Goal: Task Accomplishment & Management: Use online tool/utility

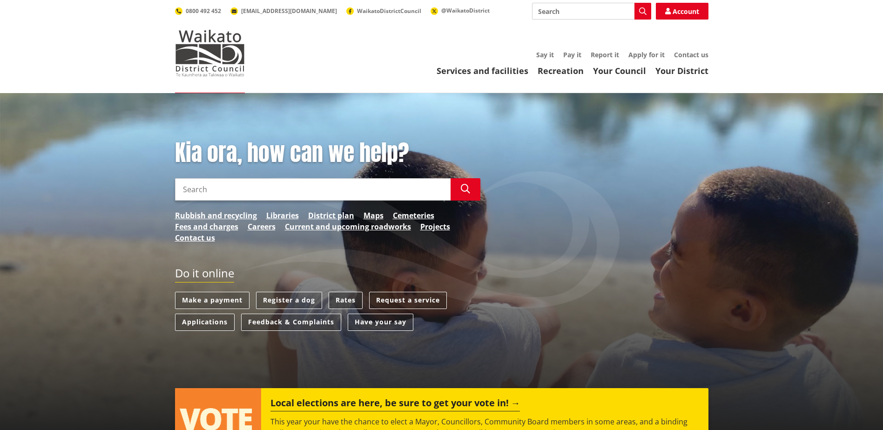
click at [349, 300] on link "Rates" at bounding box center [346, 300] width 34 height 17
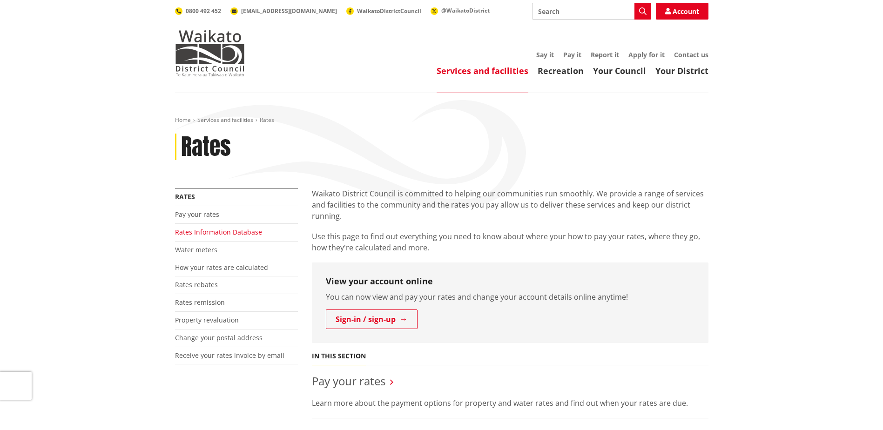
click at [203, 232] on link "Rates Information Database" at bounding box center [218, 232] width 87 height 9
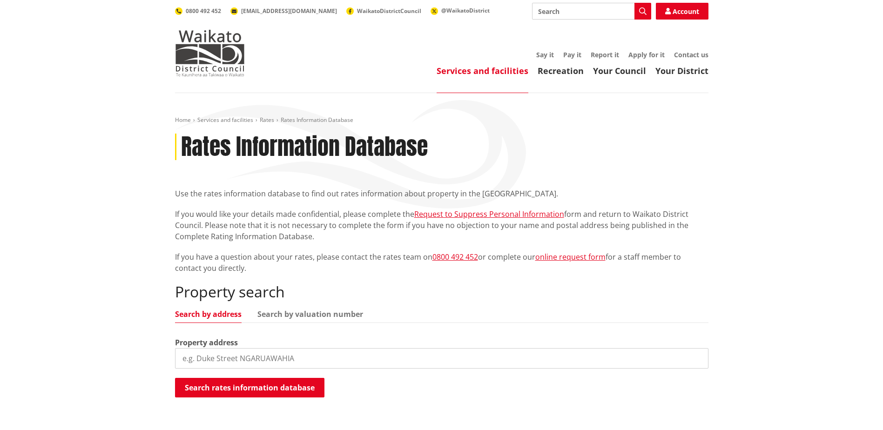
click at [243, 358] on input "search" at bounding box center [442, 358] width 534 height 20
type input "20 law cres"
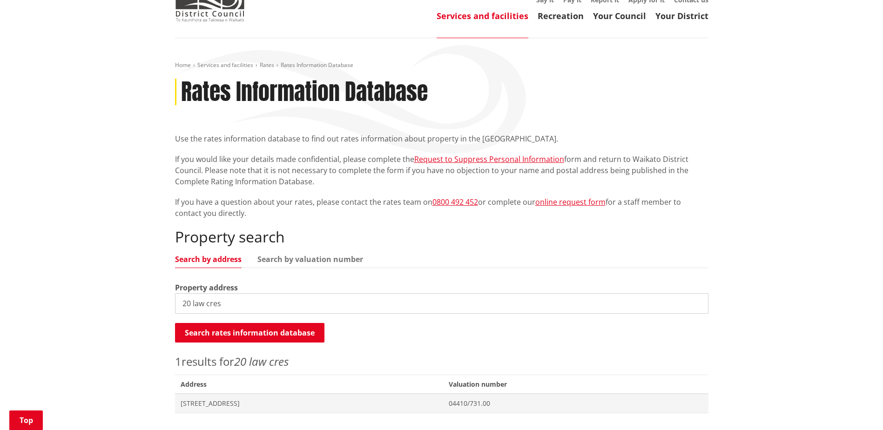
scroll to position [140, 0]
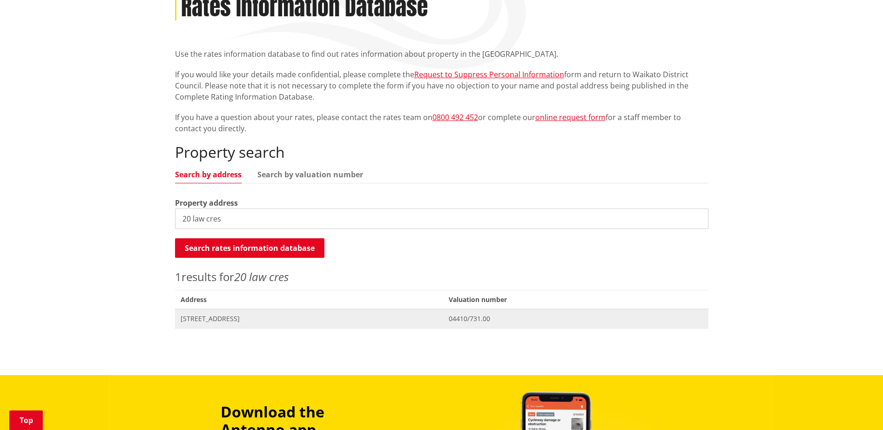
click at [234, 316] on span "20 Law Crescent HOROTIU" at bounding box center [309, 318] width 257 height 9
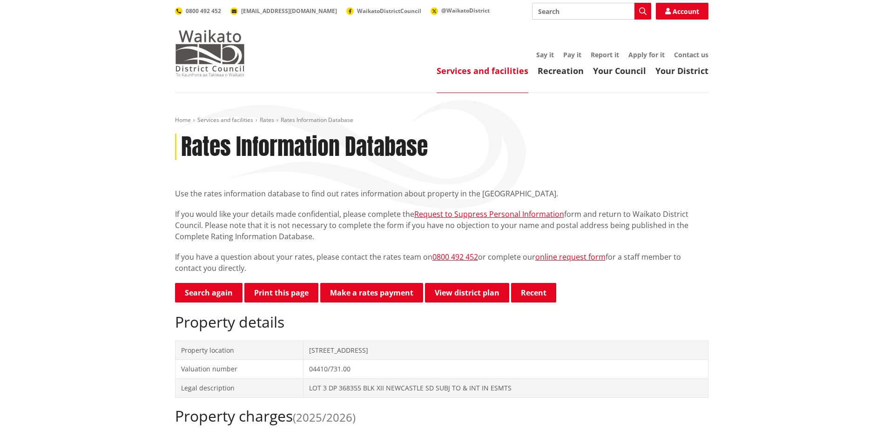
click at [202, 51] on img at bounding box center [210, 53] width 70 height 47
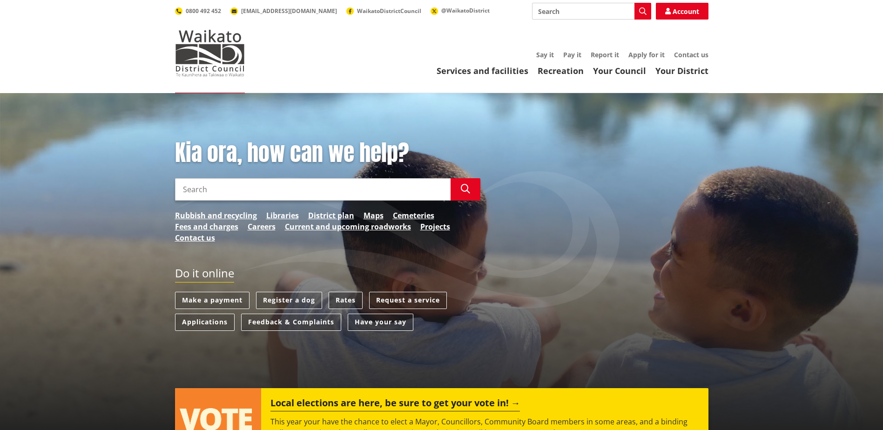
click at [347, 300] on link "Rates" at bounding box center [346, 300] width 34 height 17
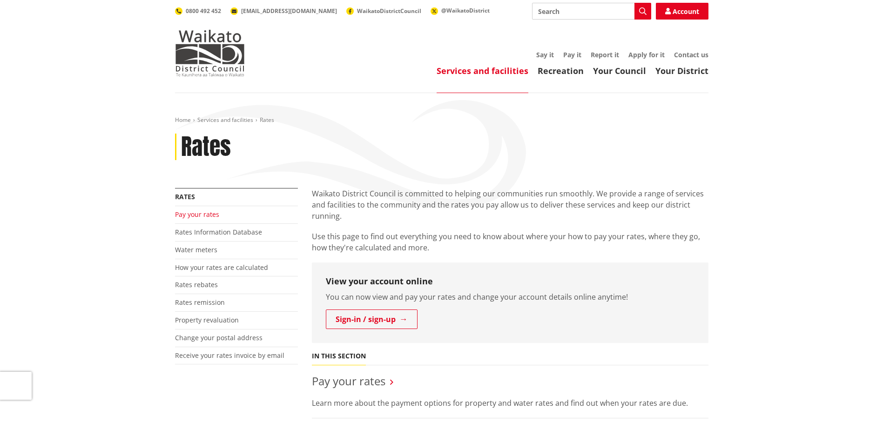
click at [203, 215] on link "Pay your rates" at bounding box center [197, 214] width 44 height 9
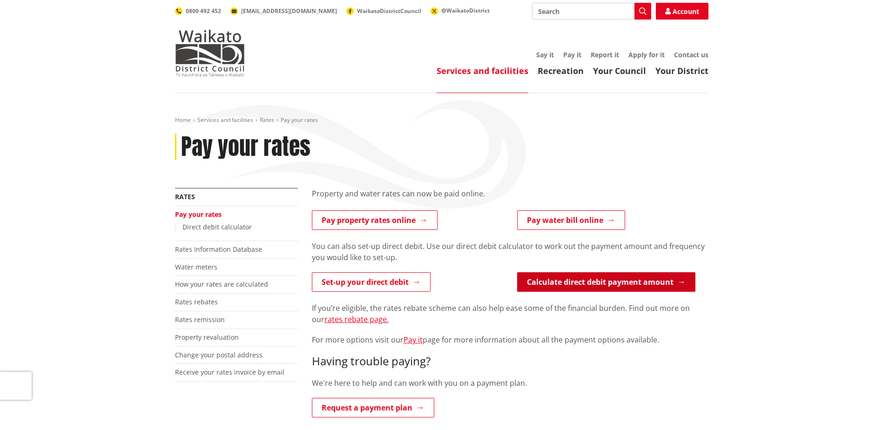
click at [581, 282] on link "Calculate direct debit payment amount" at bounding box center [606, 282] width 178 height 20
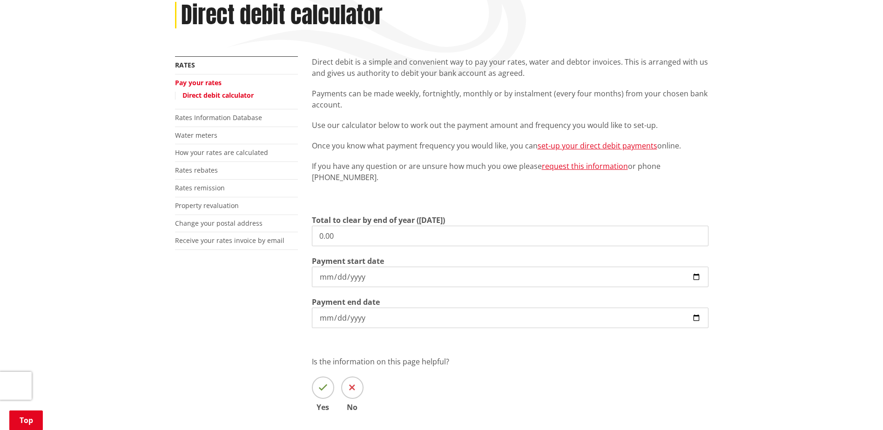
scroll to position [140, 0]
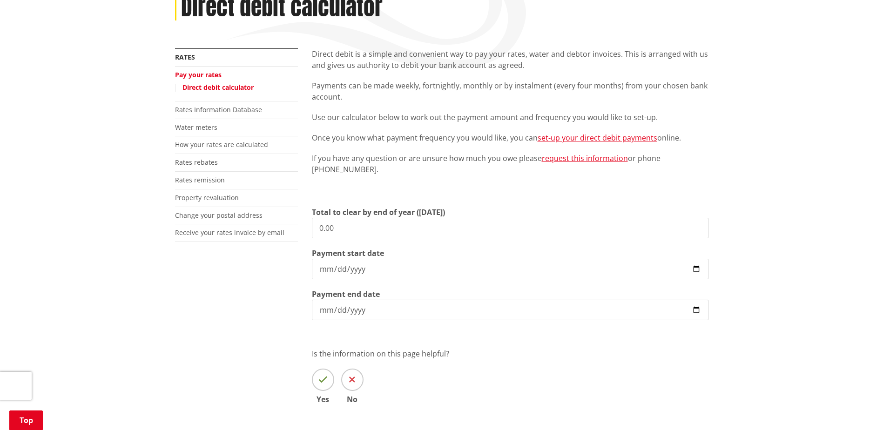
click at [358, 228] on input "0.00" at bounding box center [510, 228] width 397 height 20
drag, startPoint x: 342, startPoint y: 228, endPoint x: 293, endPoint y: 233, distance: 49.2
click at [301, 232] on div "More from this section Rates Pay your rates Direct debit calculator Rates Infor…" at bounding box center [441, 239] width 547 height 383
type input "2,950.01"
click at [696, 270] on input "2025-09-01" at bounding box center [510, 269] width 397 height 20
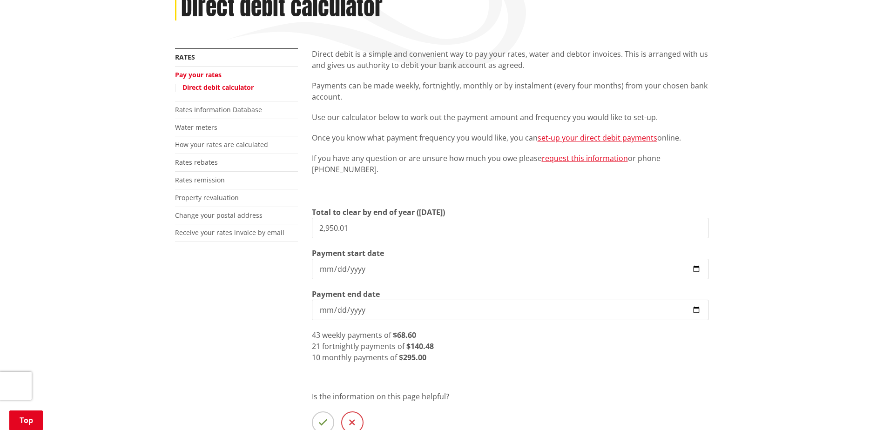
type input "2025-09-17"
